Goal: Transaction & Acquisition: Book appointment/travel/reservation

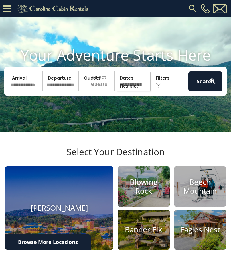
click at [33, 90] on input "text" at bounding box center [26, 81] width 34 height 20
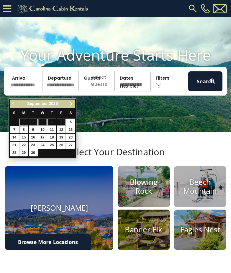
click at [23, 129] on link "8" at bounding box center [23, 129] width 9 height 7
type input "******"
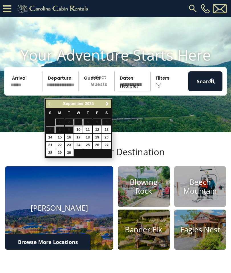
click at [106, 104] on span "Next" at bounding box center [107, 104] width 5 height 5
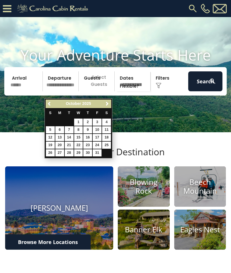
click at [78, 128] on link "8" at bounding box center [78, 129] width 9 height 7
type input "*******"
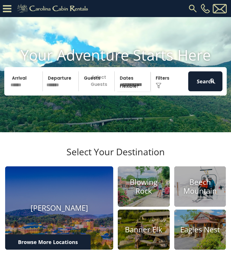
click at [98, 88] on p "Select Guests" at bounding box center [97, 81] width 34 height 20
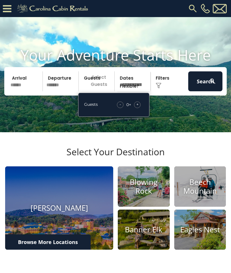
click at [138, 108] on div "+" at bounding box center [137, 105] width 7 height 7
click at [137, 107] on span "+" at bounding box center [137, 105] width 2 height 6
click at [136, 107] on span "+" at bounding box center [137, 105] width 2 height 6
click at [136, 108] on div "+" at bounding box center [137, 105] width 7 height 7
click at [160, 89] on img at bounding box center [159, 86] width 6 height 6
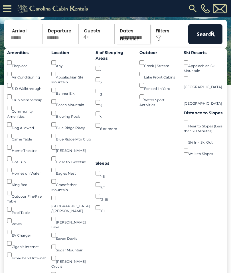
scroll to position [60, 0]
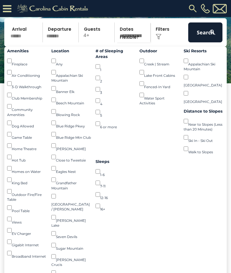
click at [202, 38] on button "Search" at bounding box center [205, 33] width 34 height 20
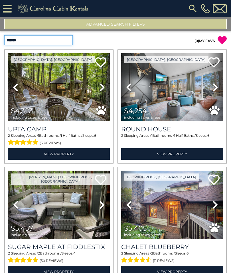
click at [62, 42] on select "**********" at bounding box center [38, 40] width 68 height 10
select select "*********"
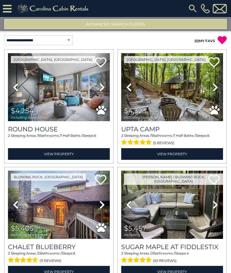
click at [9, 6] on icon at bounding box center [7, 9] width 9 height 10
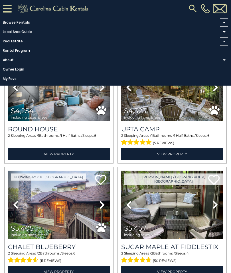
click at [228, 133] on div "Beech Mountain, NC Previous" at bounding box center [171, 107] width 113 height 114
click at [25, 22] on link "Browse Rentals" at bounding box center [114, 23] width 228 height 8
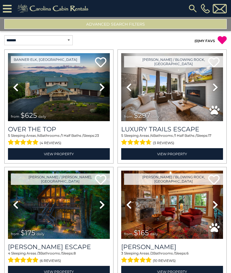
click at [122, 23] on button "Advanced Search Filters" at bounding box center [115, 24] width 222 height 10
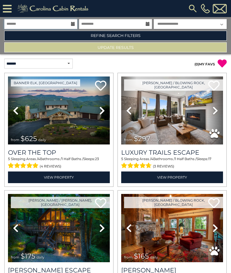
click at [70, 21] on input "text" at bounding box center [40, 24] width 73 height 10
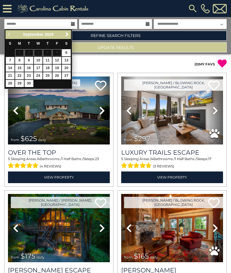
click at [10, 61] on link "7" at bounding box center [10, 60] width 9 height 7
type input "******"
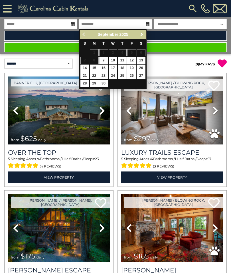
click at [141, 34] on span "Next" at bounding box center [141, 34] width 5 height 5
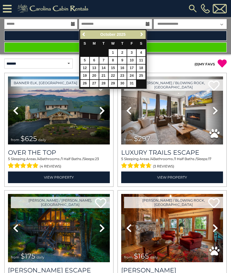
click at [103, 60] on link "7" at bounding box center [103, 60] width 9 height 7
type input "*******"
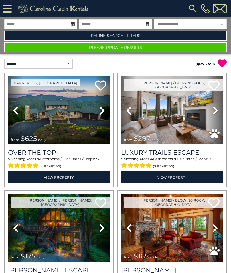
click at [203, 24] on select "**********" at bounding box center [190, 24] width 73 height 10
click at [127, 35] on link "Refine Search Filters" at bounding box center [115, 36] width 222 height 10
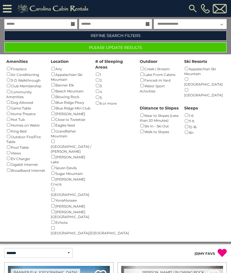
click at [128, 47] on button "Please Update Results" at bounding box center [115, 47] width 222 height 10
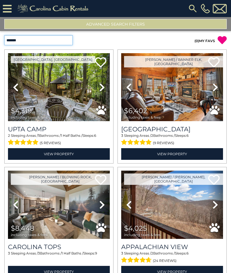
click at [68, 39] on select "**********" at bounding box center [38, 40] width 68 height 10
select select "*********"
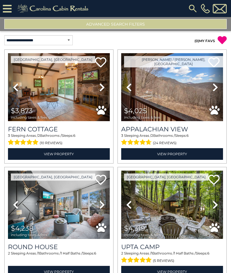
click at [69, 94] on img at bounding box center [59, 87] width 102 height 68
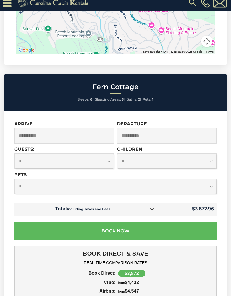
scroll to position [2159, 0]
click at [152, 212] on icon at bounding box center [152, 214] width 4 height 4
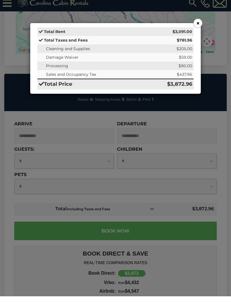
click at [195, 25] on button "×" at bounding box center [197, 28] width 9 height 9
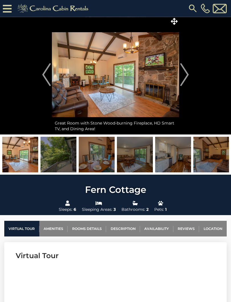
scroll to position [0, 0]
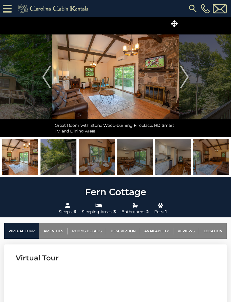
click at [184, 77] on img "Next" at bounding box center [184, 77] width 9 height 23
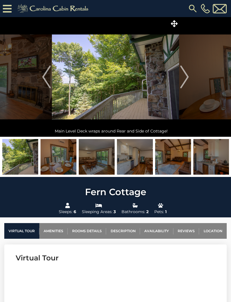
click at [182, 77] on img "Next" at bounding box center [184, 77] width 9 height 23
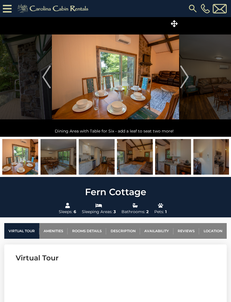
click at [185, 75] on img "Next" at bounding box center [184, 77] width 9 height 23
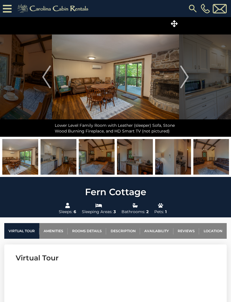
click at [185, 76] on img "Next" at bounding box center [184, 77] width 9 height 23
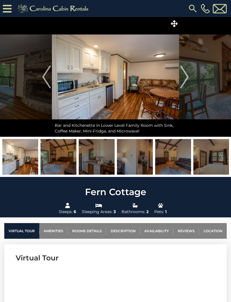
click at [182, 77] on img "Next" at bounding box center [184, 77] width 9 height 23
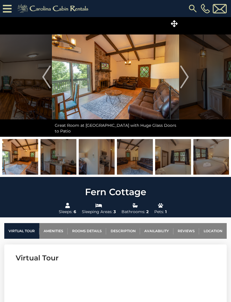
click at [183, 78] on img "Next" at bounding box center [184, 77] width 9 height 23
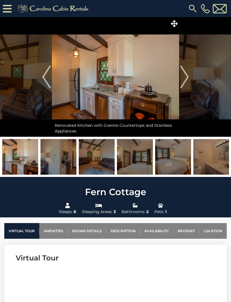
click at [183, 78] on img "Next" at bounding box center [184, 77] width 9 height 23
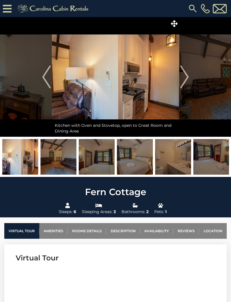
click at [183, 77] on img "Next" at bounding box center [184, 77] width 9 height 23
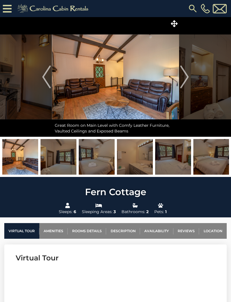
click at [184, 77] on img "Next" at bounding box center [184, 77] width 9 height 23
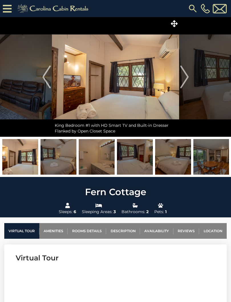
click at [184, 74] on img "Next" at bounding box center [184, 77] width 9 height 23
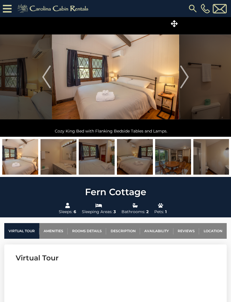
click at [181, 77] on img "Next" at bounding box center [184, 77] width 9 height 23
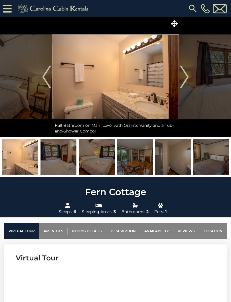
click at [183, 78] on img "Next" at bounding box center [184, 77] width 9 height 23
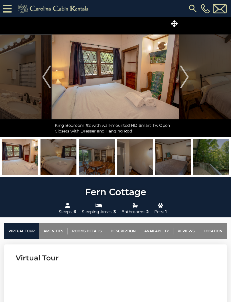
click at [181, 77] on img "Next" at bounding box center [184, 77] width 9 height 23
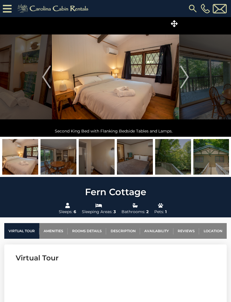
click at [182, 75] on img "Next" at bounding box center [184, 77] width 9 height 23
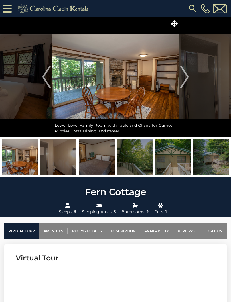
click at [181, 75] on img "Next" at bounding box center [184, 77] width 9 height 23
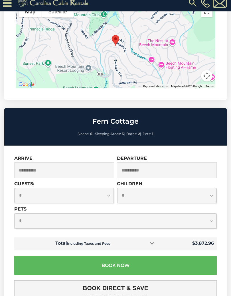
scroll to position [2124, 0]
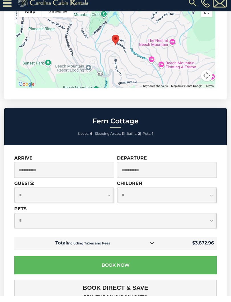
click at [99, 194] on select "**********" at bounding box center [64, 201] width 99 height 15
select select "*"
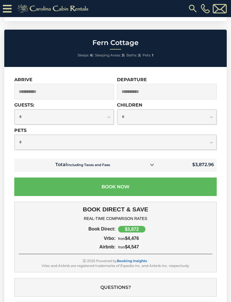
scroll to position [2207, 0]
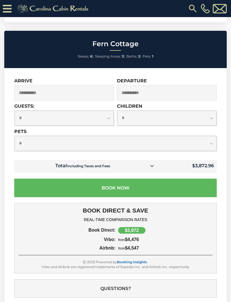
click at [146, 179] on button "Book Now" at bounding box center [115, 188] width 202 height 19
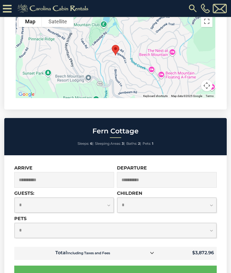
scroll to position [2120, 0]
click at [104, 198] on select "**********" at bounding box center [64, 205] width 99 height 15
select select "*"
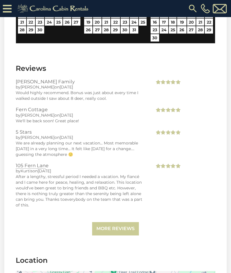
scroll to position [1864, 0]
